Goal: Information Seeking & Learning: Find contact information

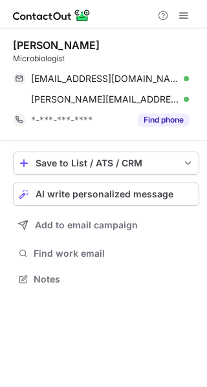
scroll to position [271, 207]
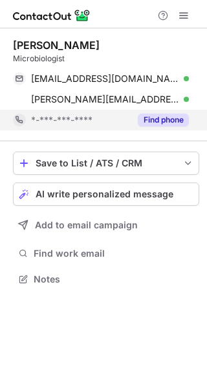
click at [154, 119] on button "Find phone" at bounding box center [163, 120] width 51 height 13
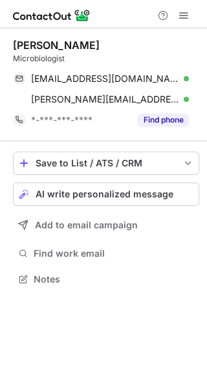
scroll to position [271, 207]
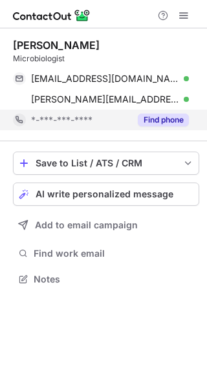
click at [159, 119] on button "Find phone" at bounding box center [163, 120] width 51 height 13
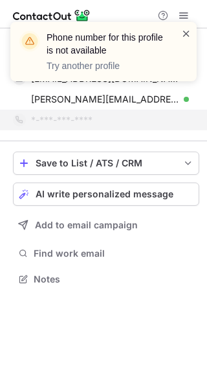
click at [183, 35] on span at bounding box center [186, 33] width 10 height 13
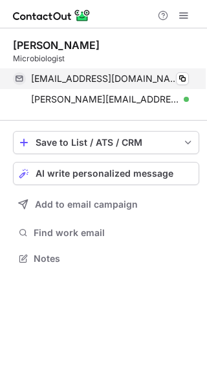
scroll to position [250, 207]
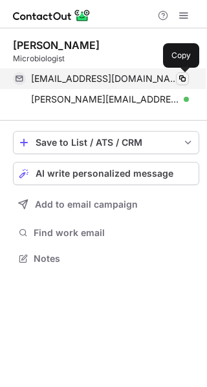
click at [176, 79] on button at bounding box center [182, 78] width 13 height 13
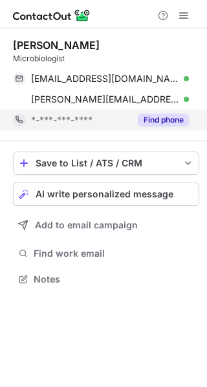
scroll to position [271, 207]
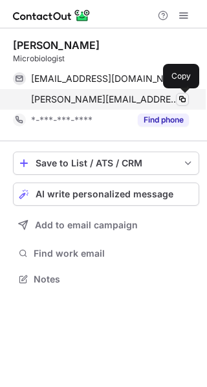
click at [181, 101] on span at bounding box center [182, 99] width 10 height 10
